Goal: Use online tool/utility: Utilize a website feature to perform a specific function

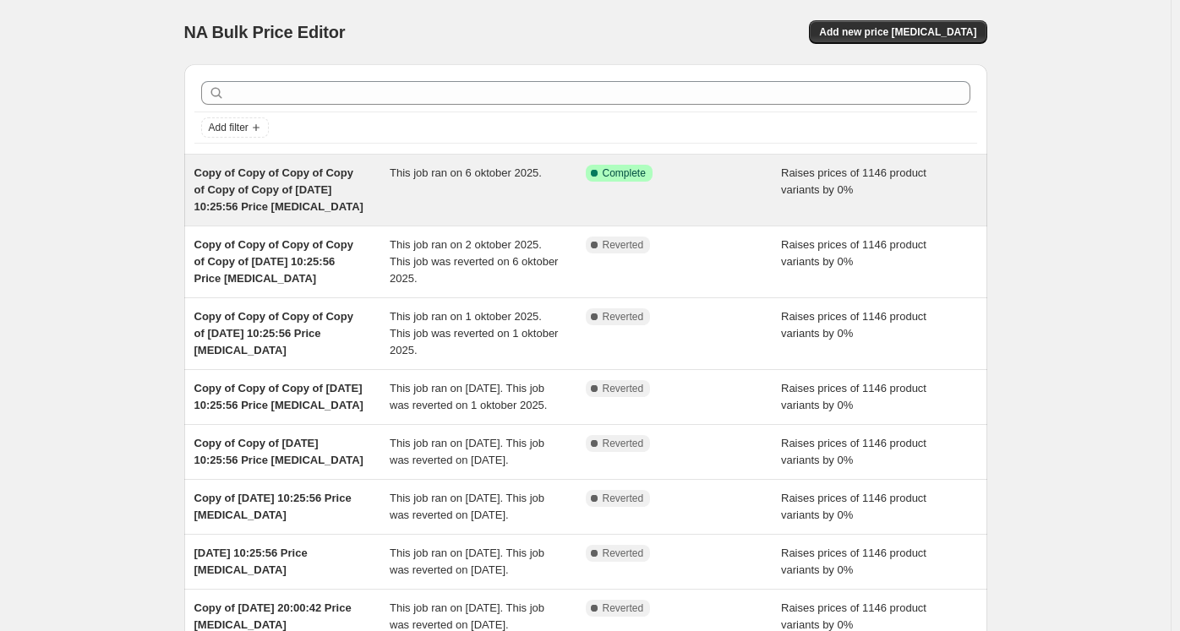
click at [424, 183] on div "This job ran on 6 oktober 2025." at bounding box center [488, 190] width 196 height 51
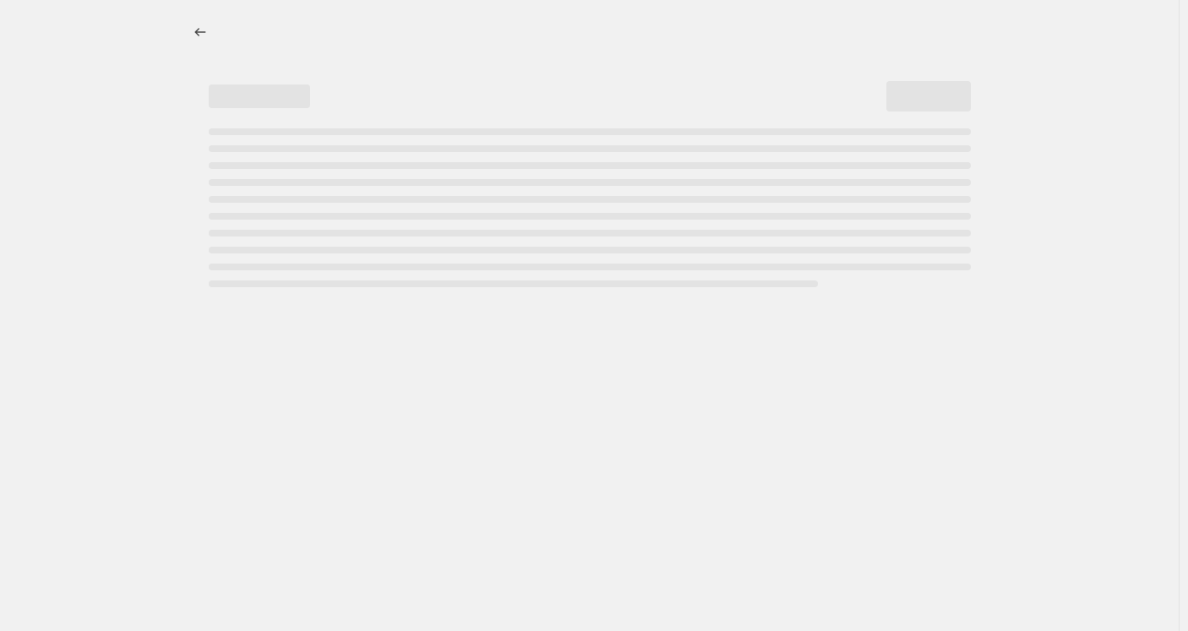
select select "percentage"
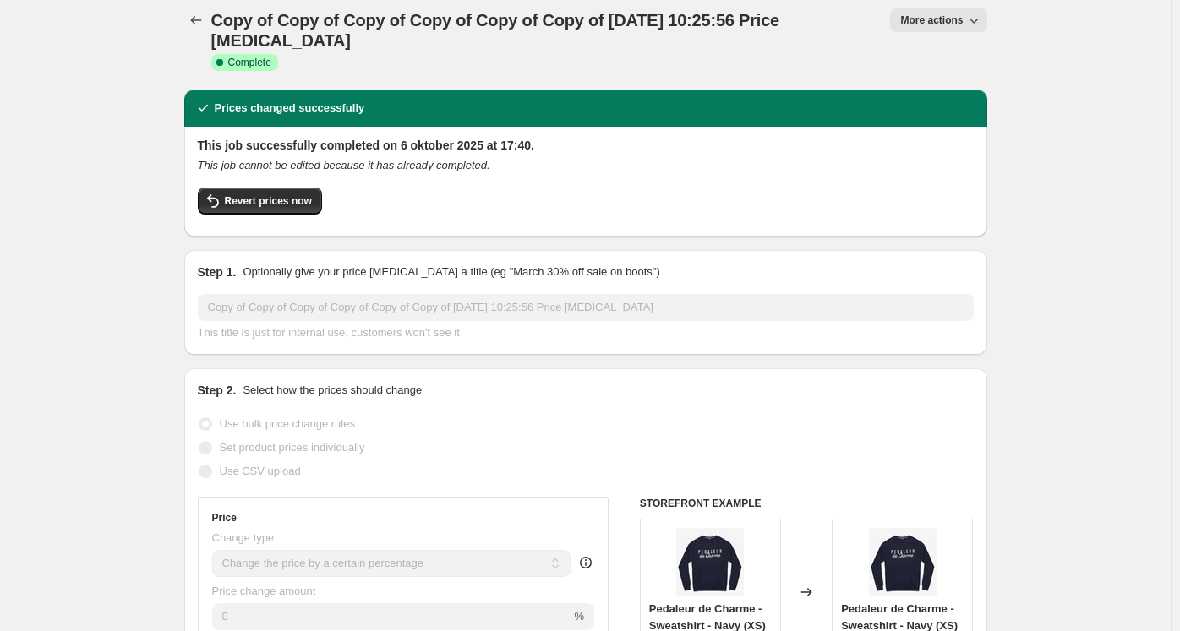
scroll to position [11, 0]
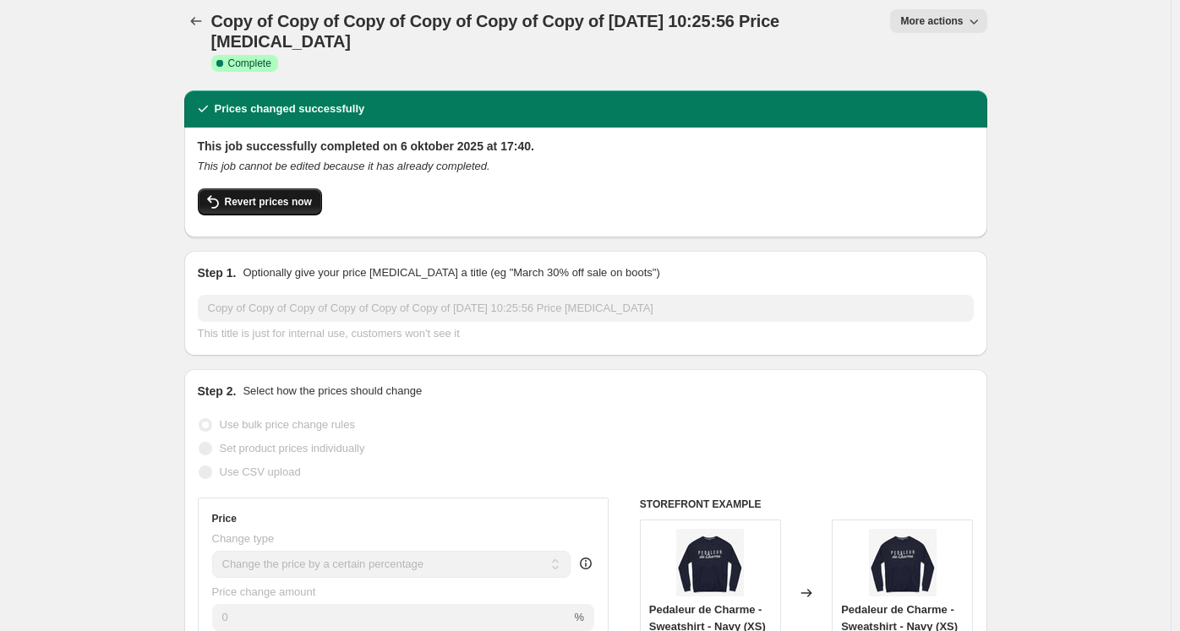
click at [254, 206] on span "Revert prices now" at bounding box center [268, 202] width 87 height 14
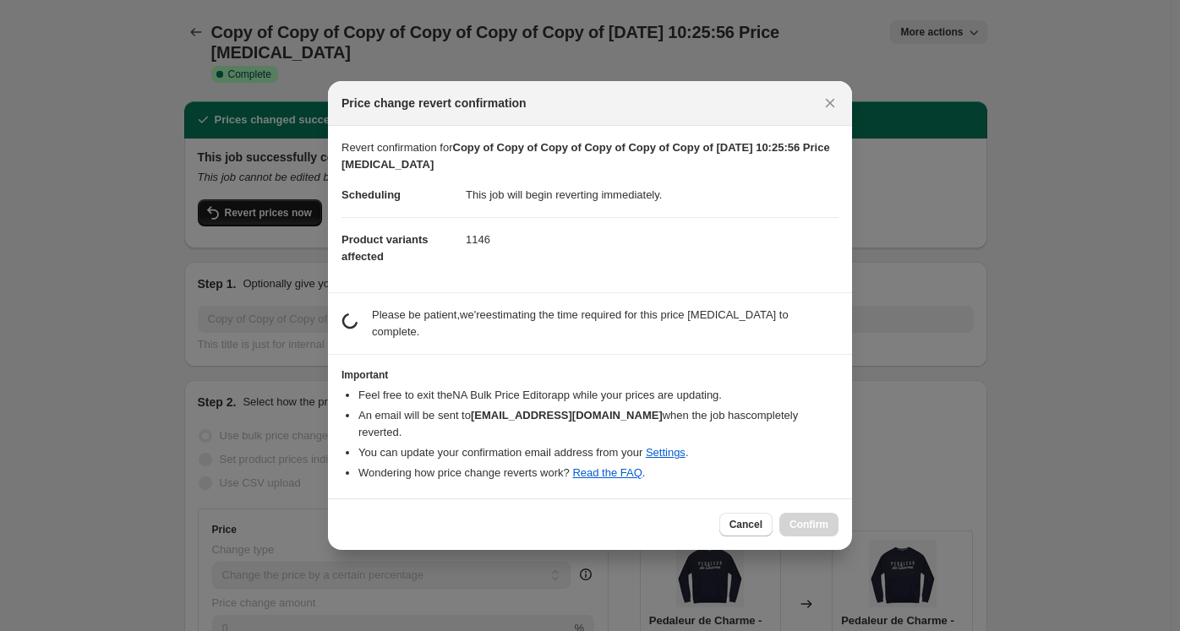
scroll to position [0, 0]
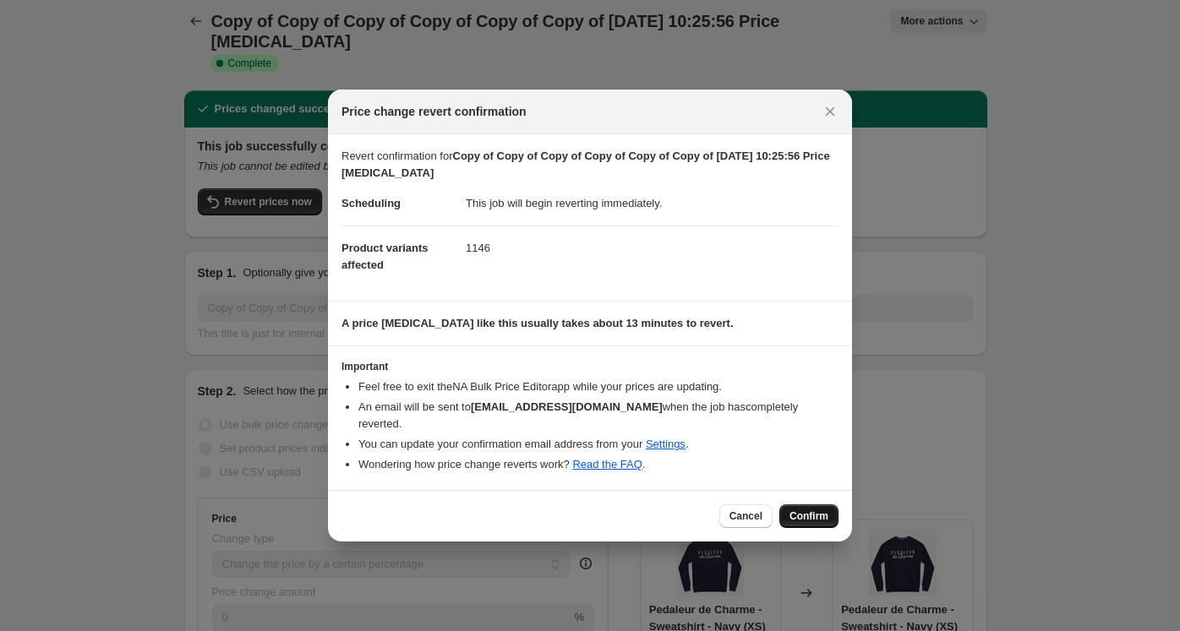
click at [818, 510] on span "Confirm" at bounding box center [808, 517] width 39 height 14
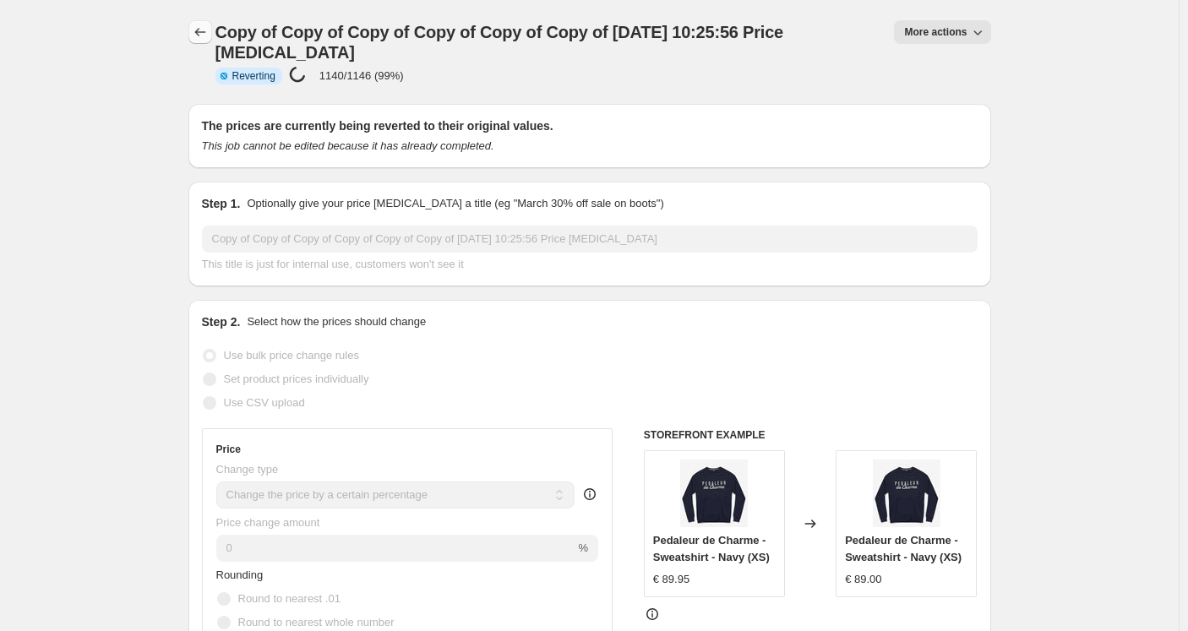
select select "percentage"
